Goal: Information Seeking & Learning: Learn about a topic

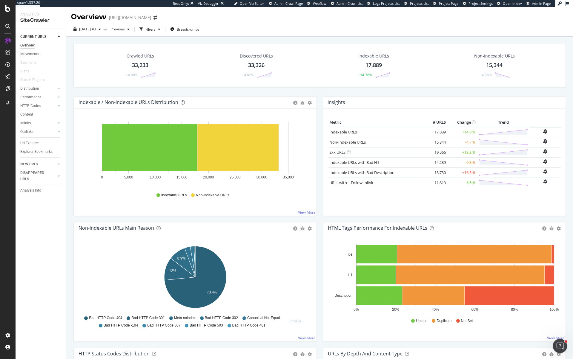
click at [404, 225] on div "HTML Tags Performance for Indexable URLs" at bounding box center [377, 228] width 99 height 6
click at [488, 297] on rect "A chart." at bounding box center [508, 296] width 89 height 18
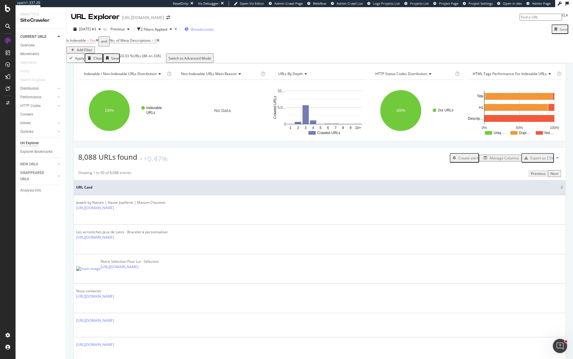
click at [209, 28] on div "Breadcrumbs" at bounding box center [198, 29] width 29 height 5
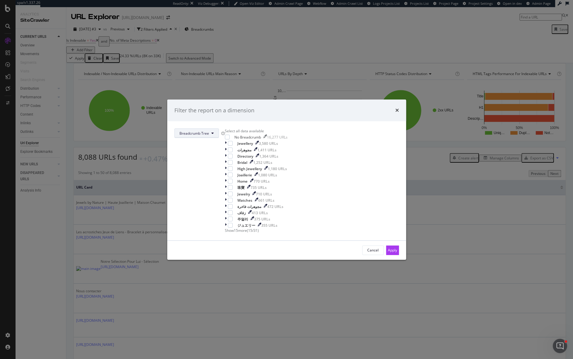
click at [209, 131] on span "Breadcrumb Tree" at bounding box center [194, 133] width 30 height 5
click at [246, 158] on div "Breadcrumb Tree" at bounding box center [252, 162] width 48 height 9
click at [340, 107] on div "Filter the report on a dimension" at bounding box center [286, 111] width 224 height 8
click at [395, 108] on icon "times" at bounding box center [397, 110] width 4 height 5
